Goal: Navigation & Orientation: Find specific page/section

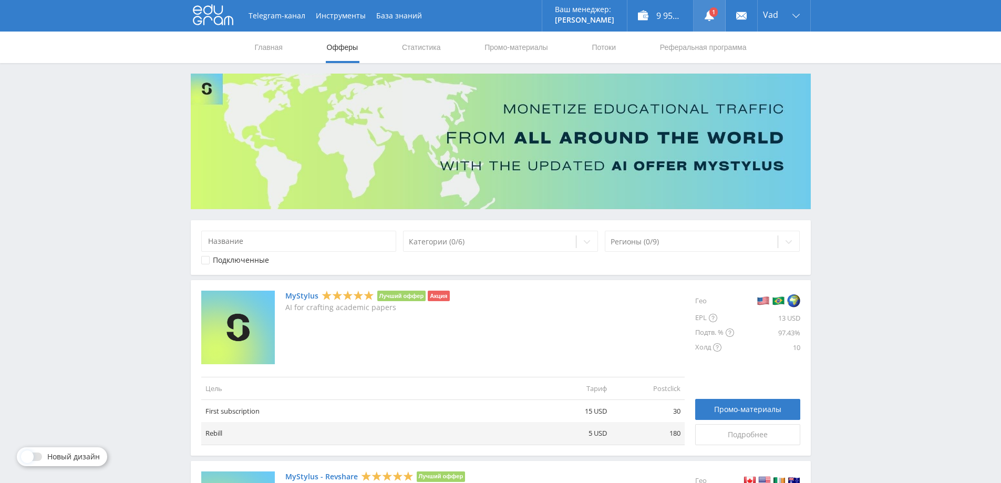
click at [713, 9] on link at bounding box center [709, 16] width 32 height 32
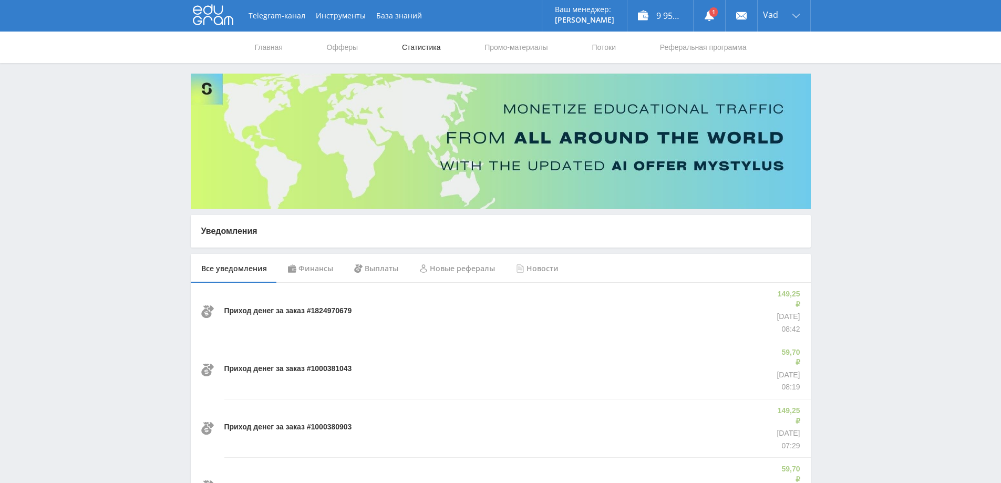
click at [418, 47] on link "Статистика" at bounding box center [421, 48] width 41 height 32
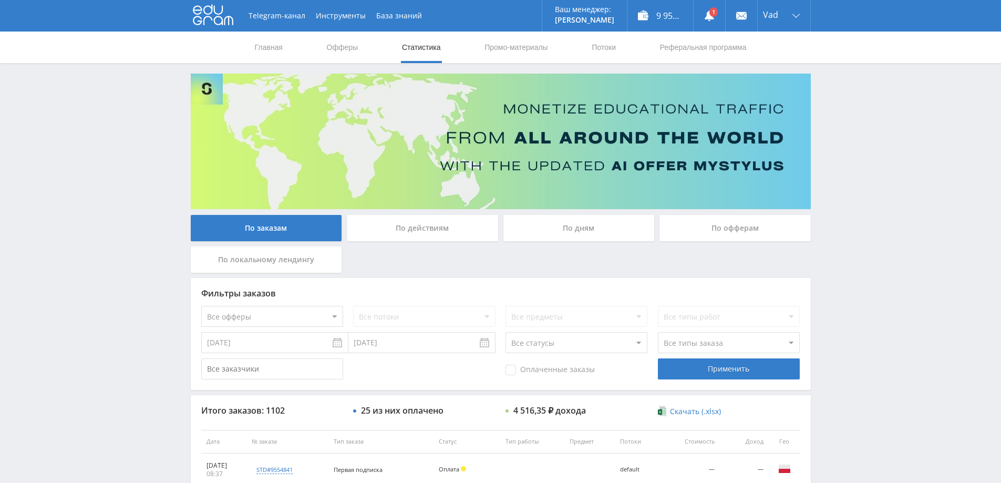
click at [368, 44] on nav "Главная Офферы Статистика Промо-материалы Потоки Реферальная программа" at bounding box center [501, 48] width 494 height 32
click at [348, 47] on link "Офферы" at bounding box center [343, 48] width 34 height 32
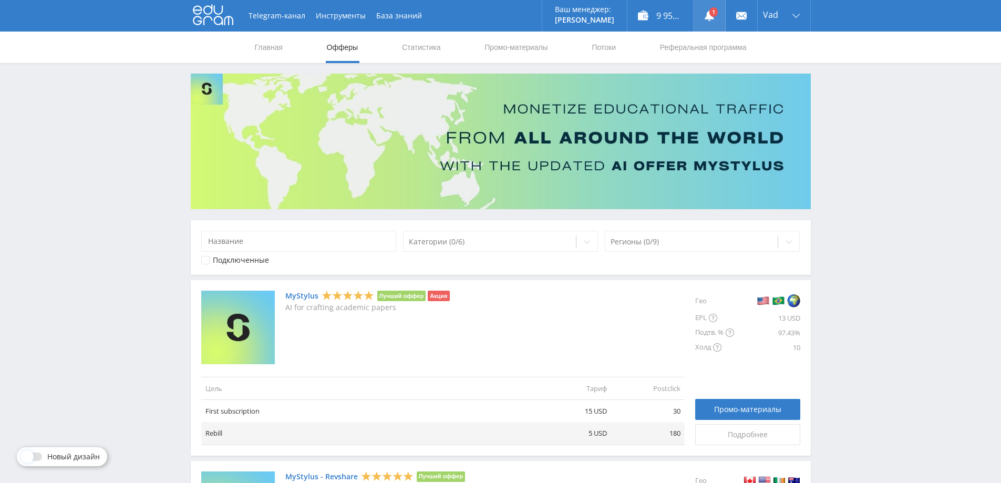
click at [706, 14] on use at bounding box center [708, 16] width 9 height 11
